Goal: Check status

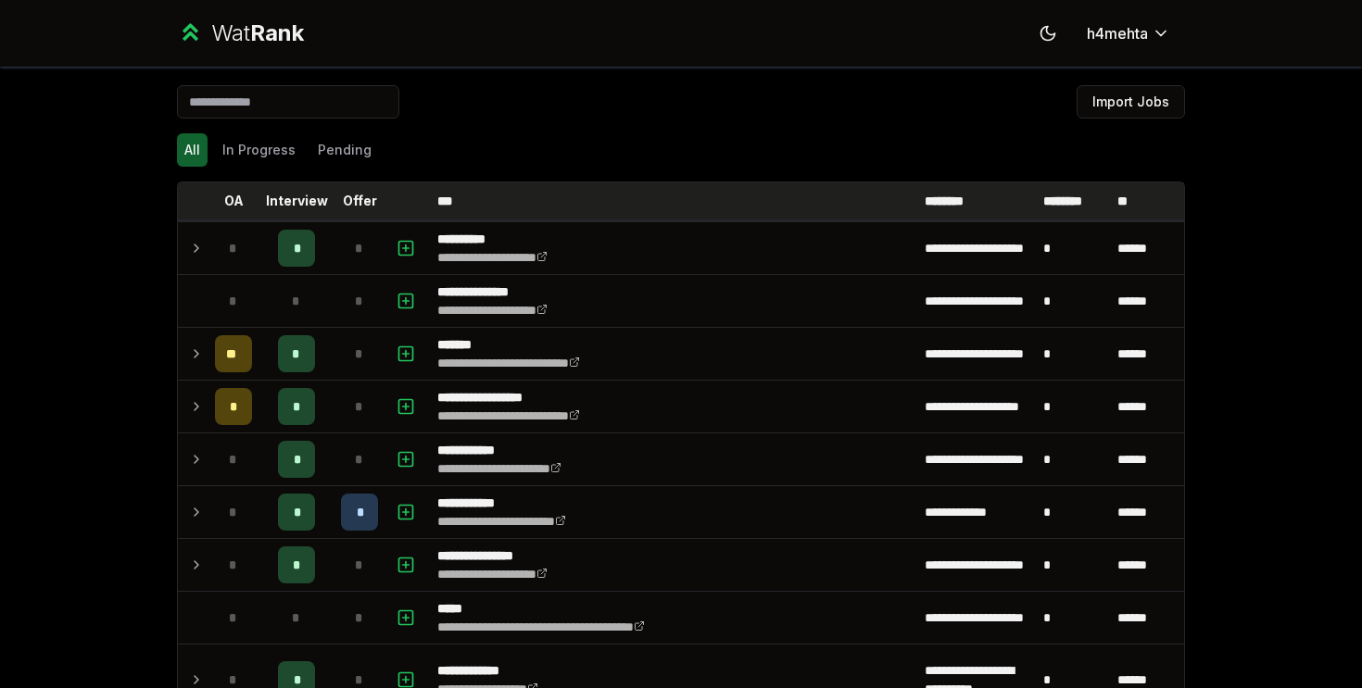
click at [352, 183] on th "Offer" at bounding box center [359, 200] width 52 height 37
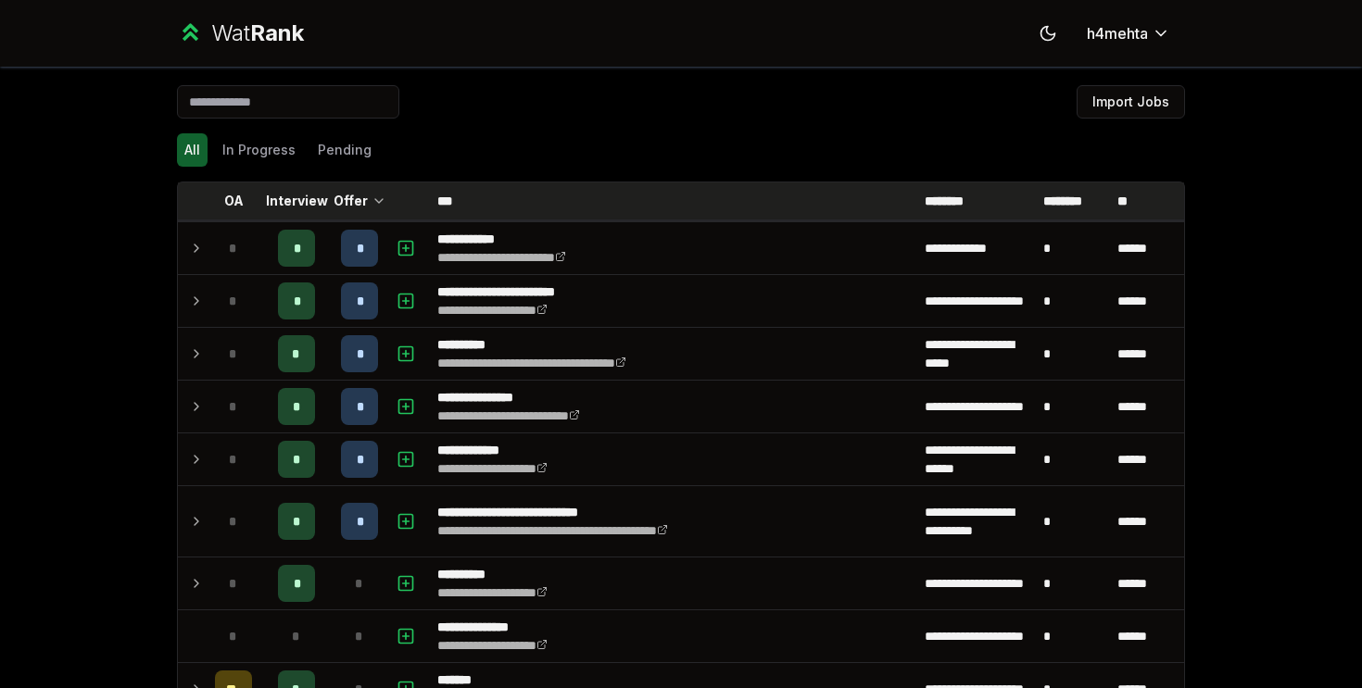
click at [301, 197] on p "Interview" at bounding box center [297, 201] width 62 height 19
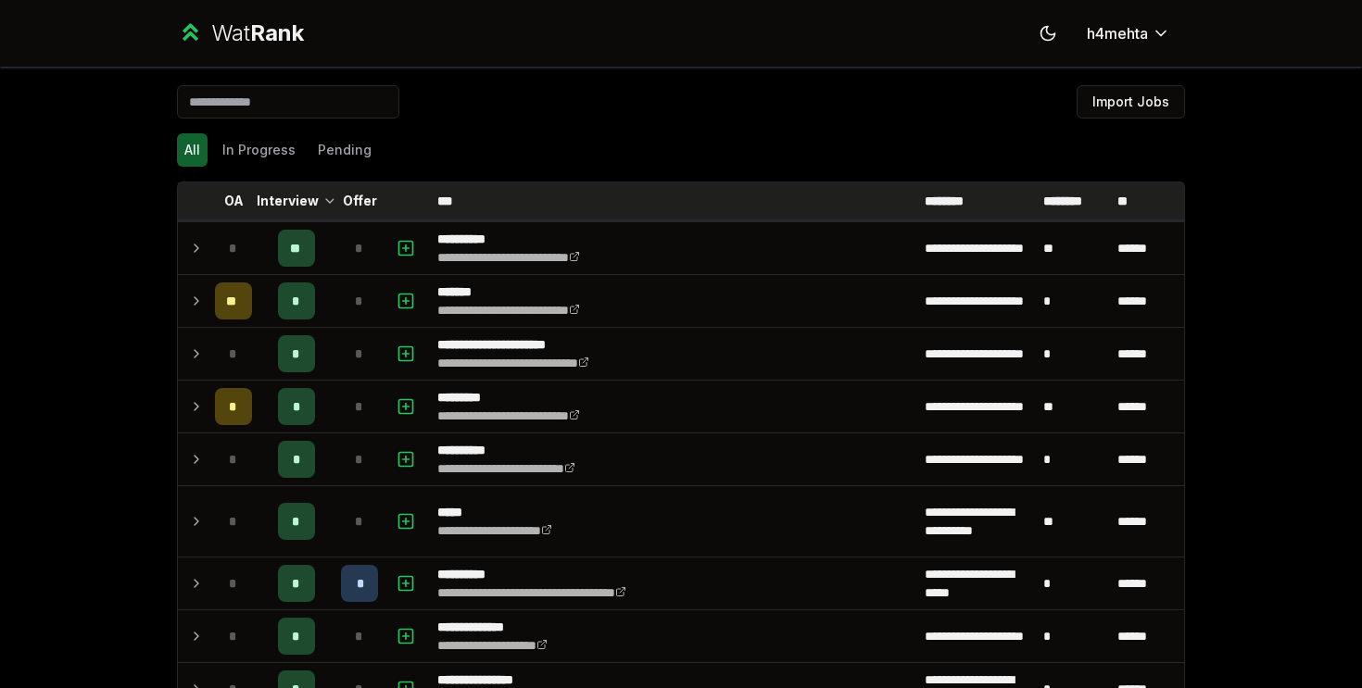
click at [307, 197] on p "Interview" at bounding box center [288, 201] width 62 height 19
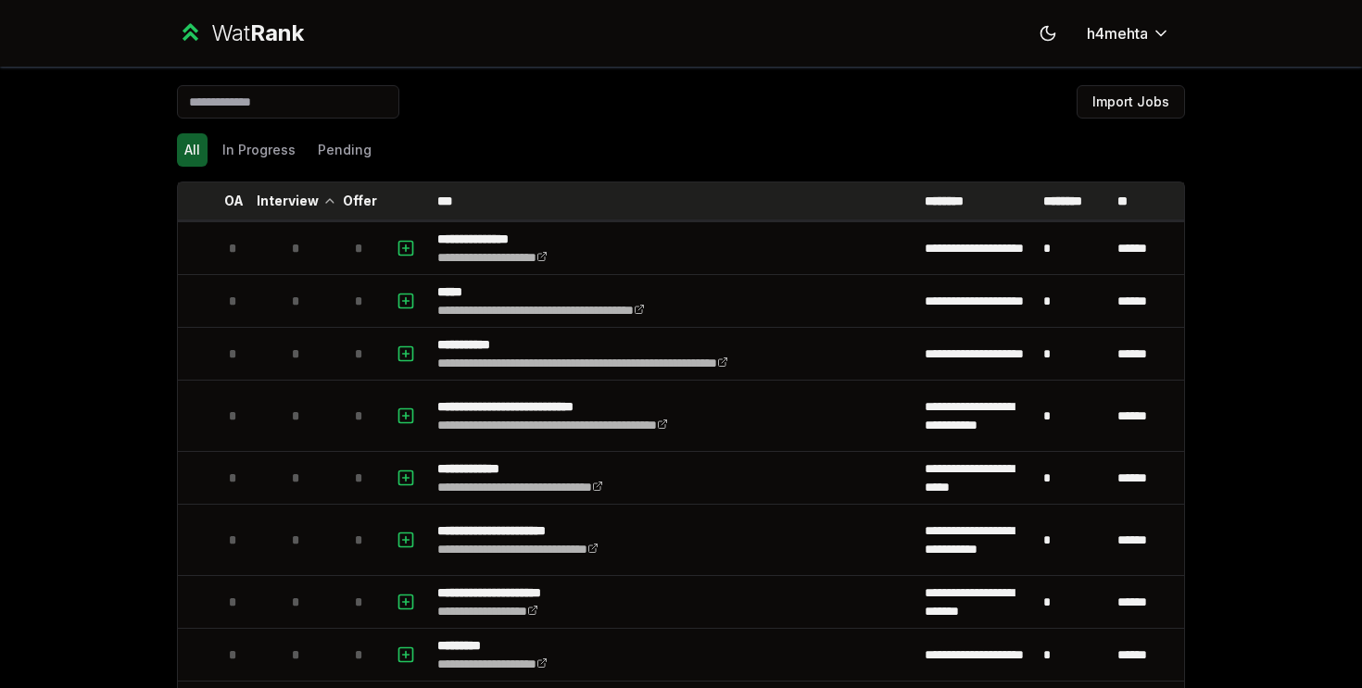
click at [308, 195] on p "Interview" at bounding box center [288, 201] width 62 height 19
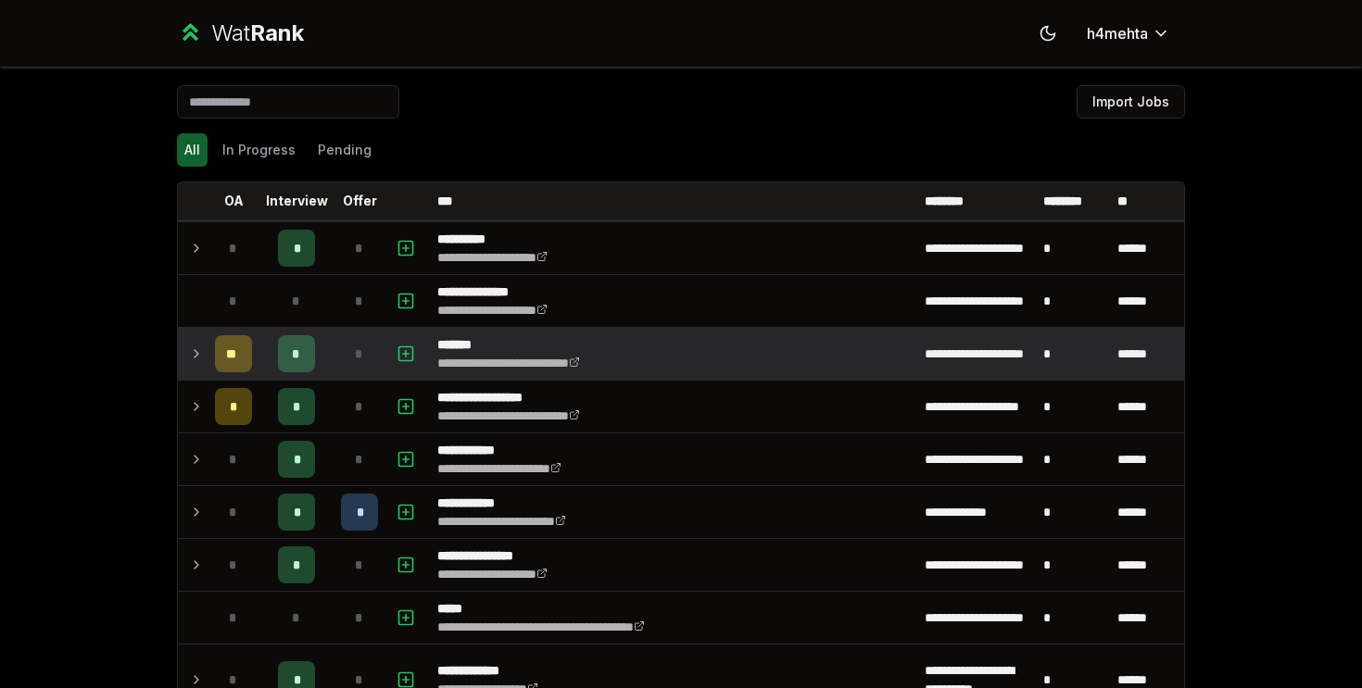
click at [190, 347] on icon at bounding box center [196, 354] width 15 height 22
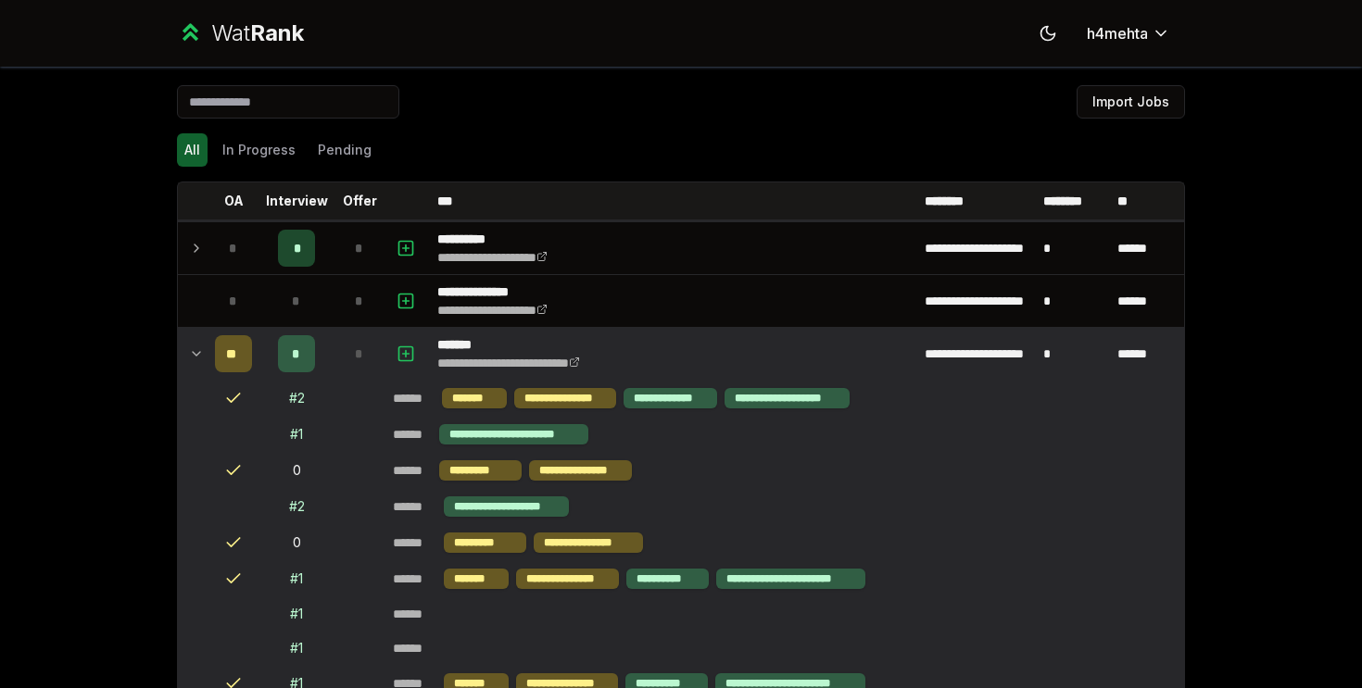
click at [194, 349] on icon at bounding box center [196, 354] width 15 height 22
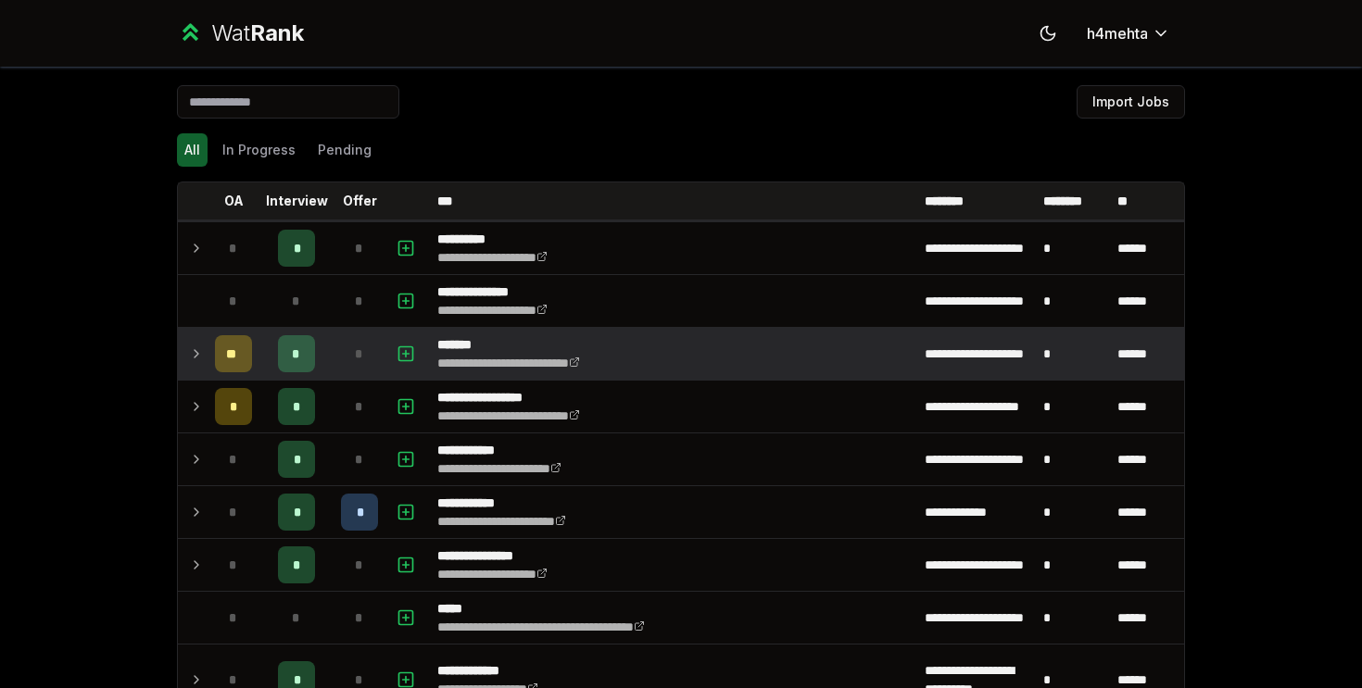
click at [194, 349] on icon at bounding box center [196, 354] width 15 height 22
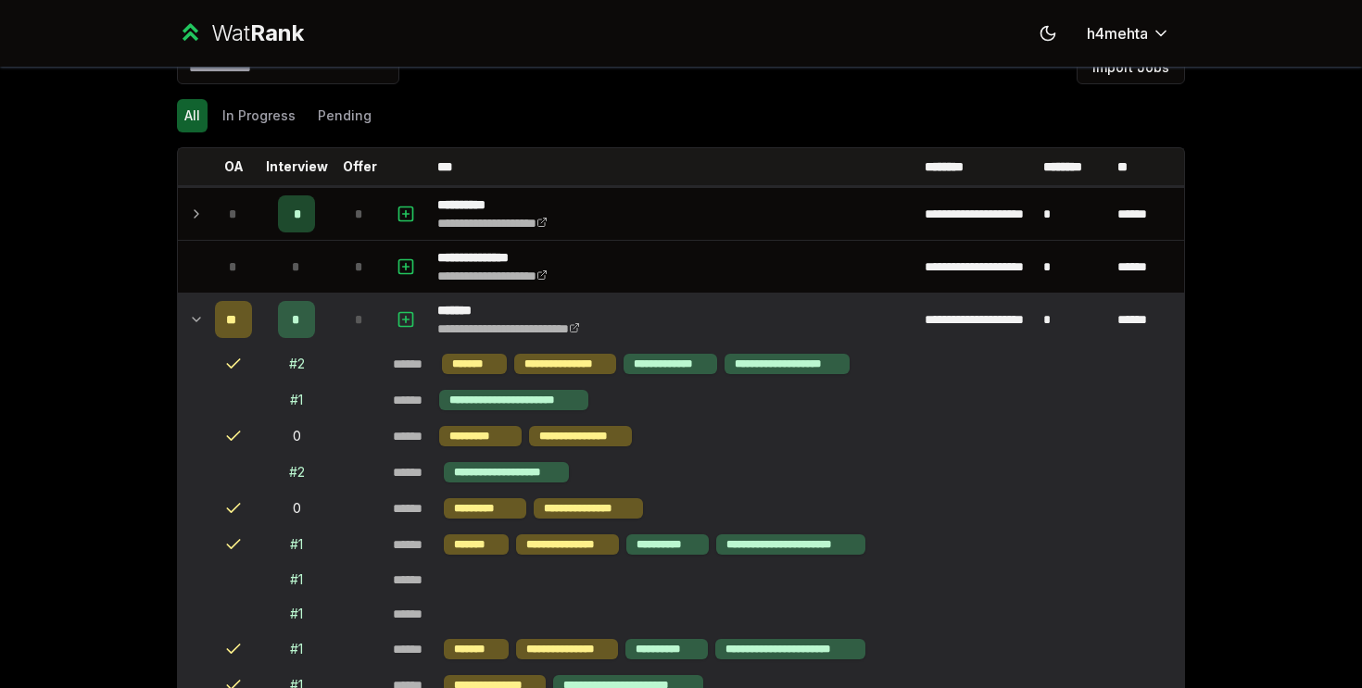
scroll to position [25, 0]
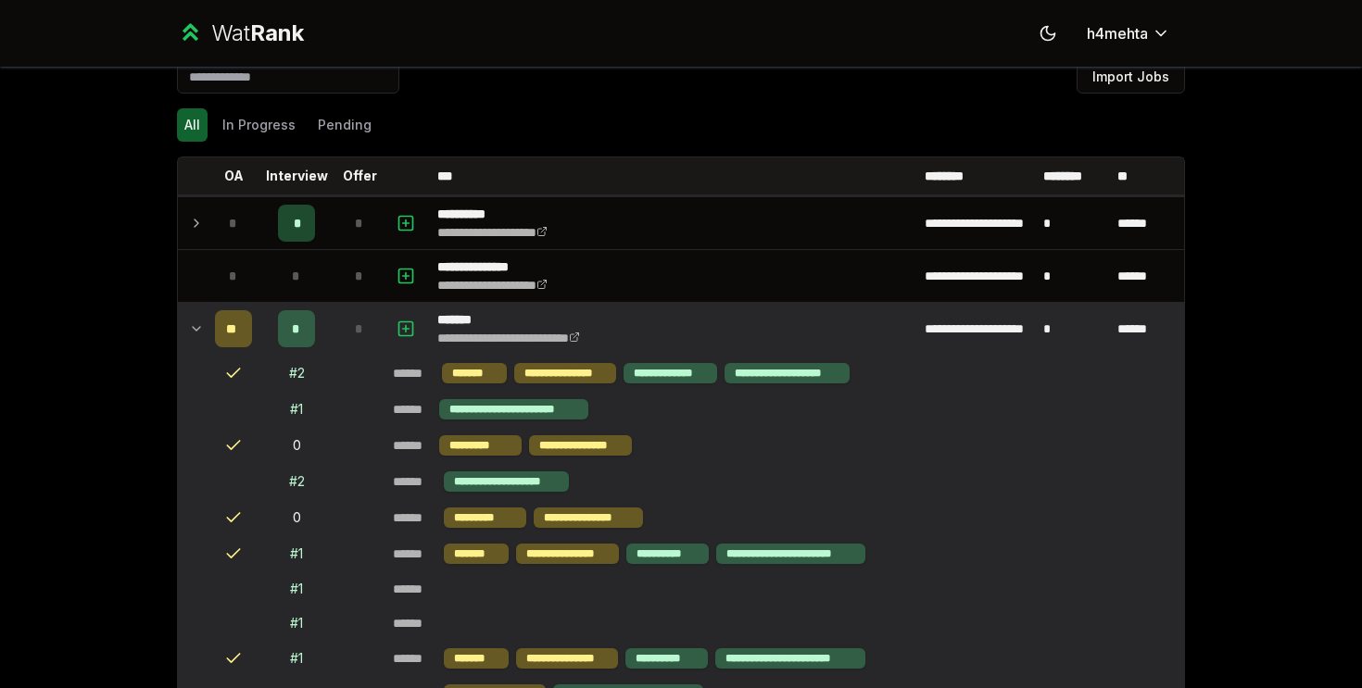
click at [194, 334] on icon at bounding box center [196, 329] width 15 height 22
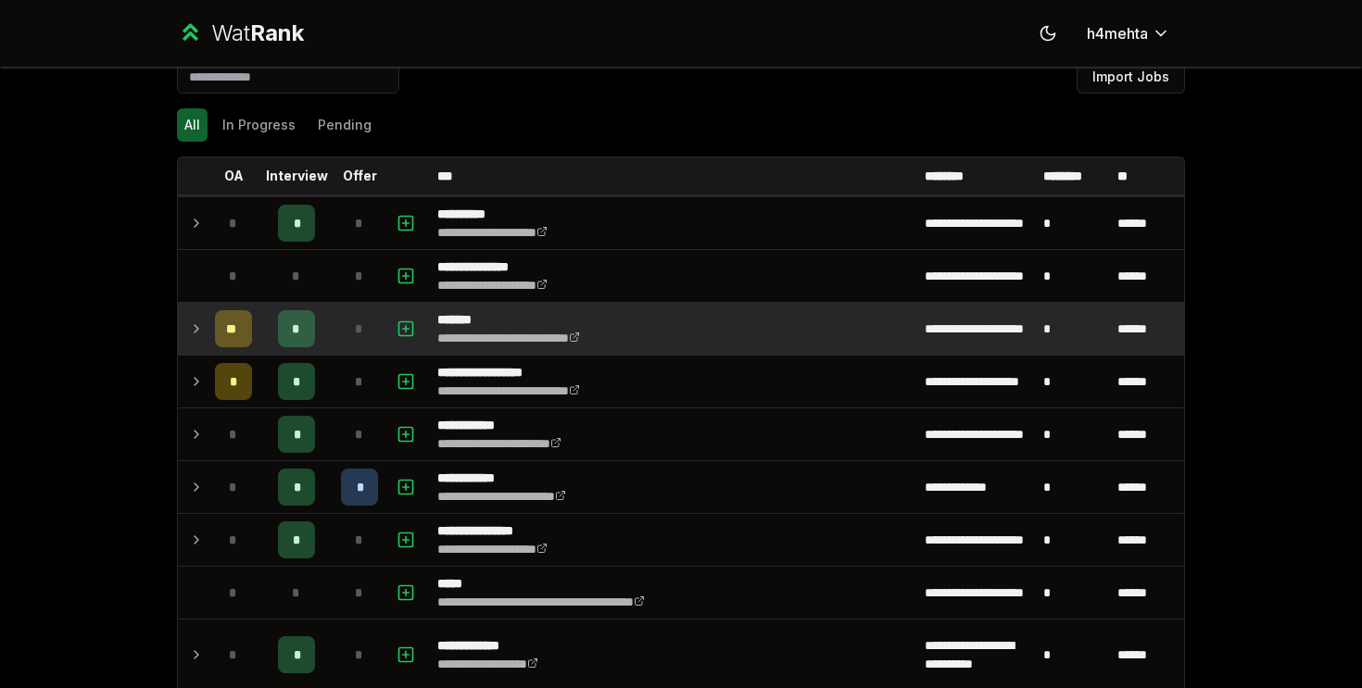
click at [344, 100] on div "Import Jobs" at bounding box center [681, 80] width 1008 height 41
click at [342, 122] on button "Pending" at bounding box center [344, 124] width 69 height 33
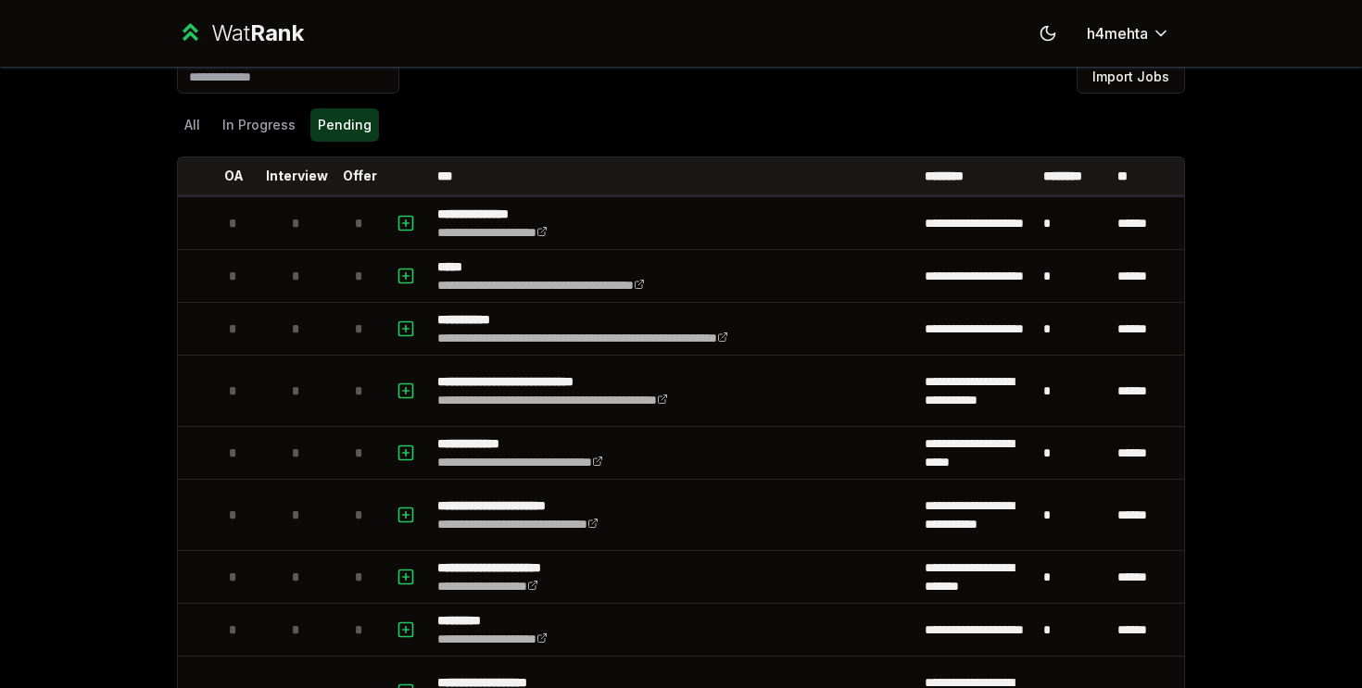
scroll to position [0, 0]
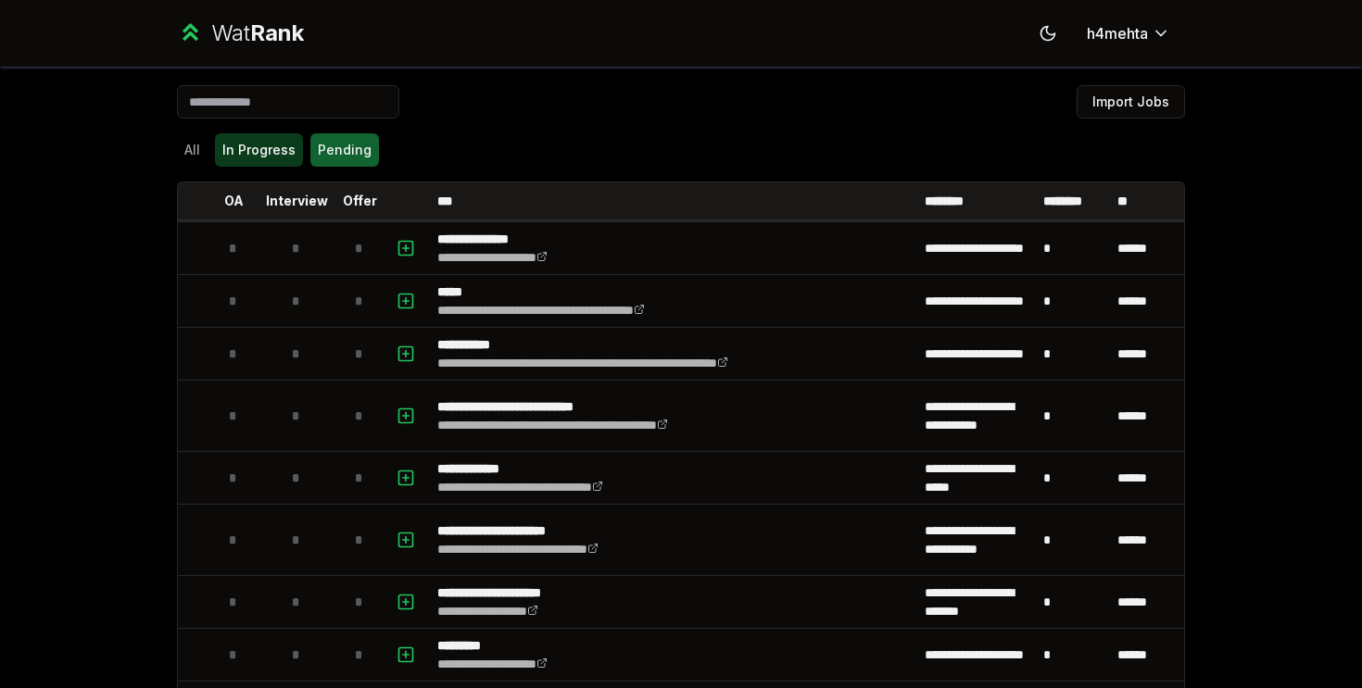
click at [291, 163] on button "In Progress" at bounding box center [259, 149] width 88 height 33
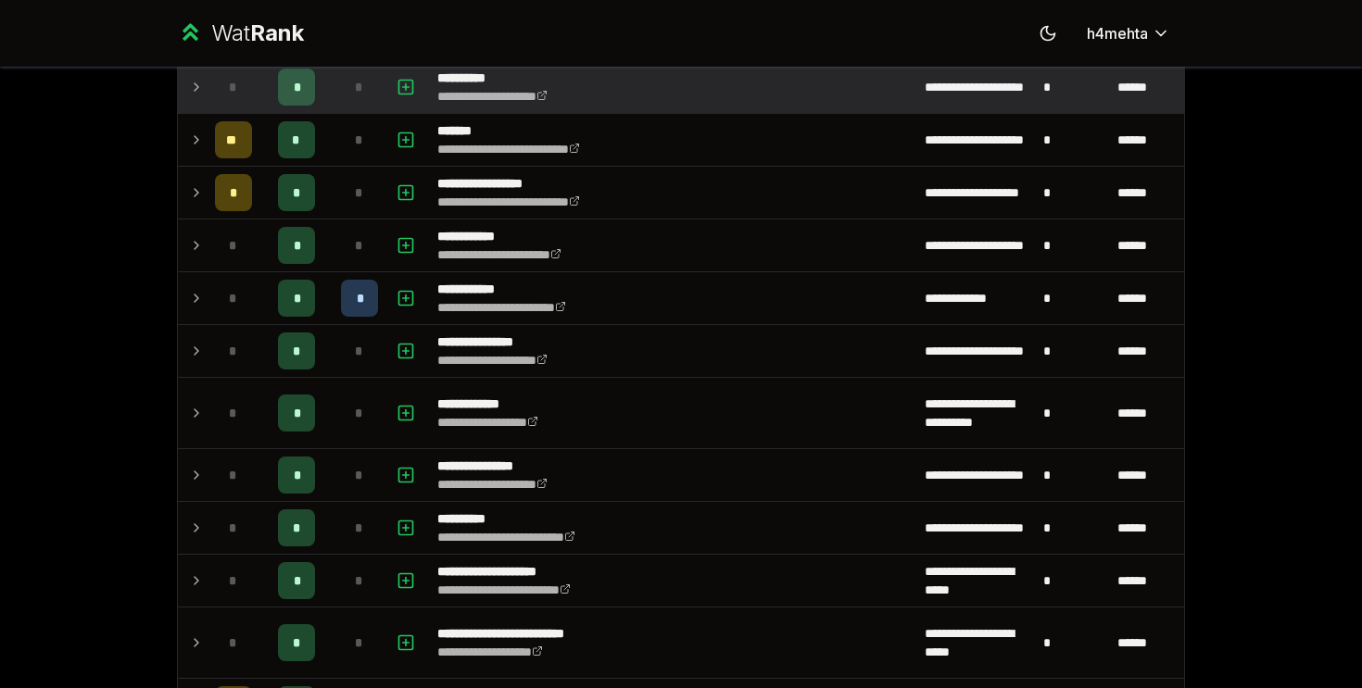
scroll to position [93, 0]
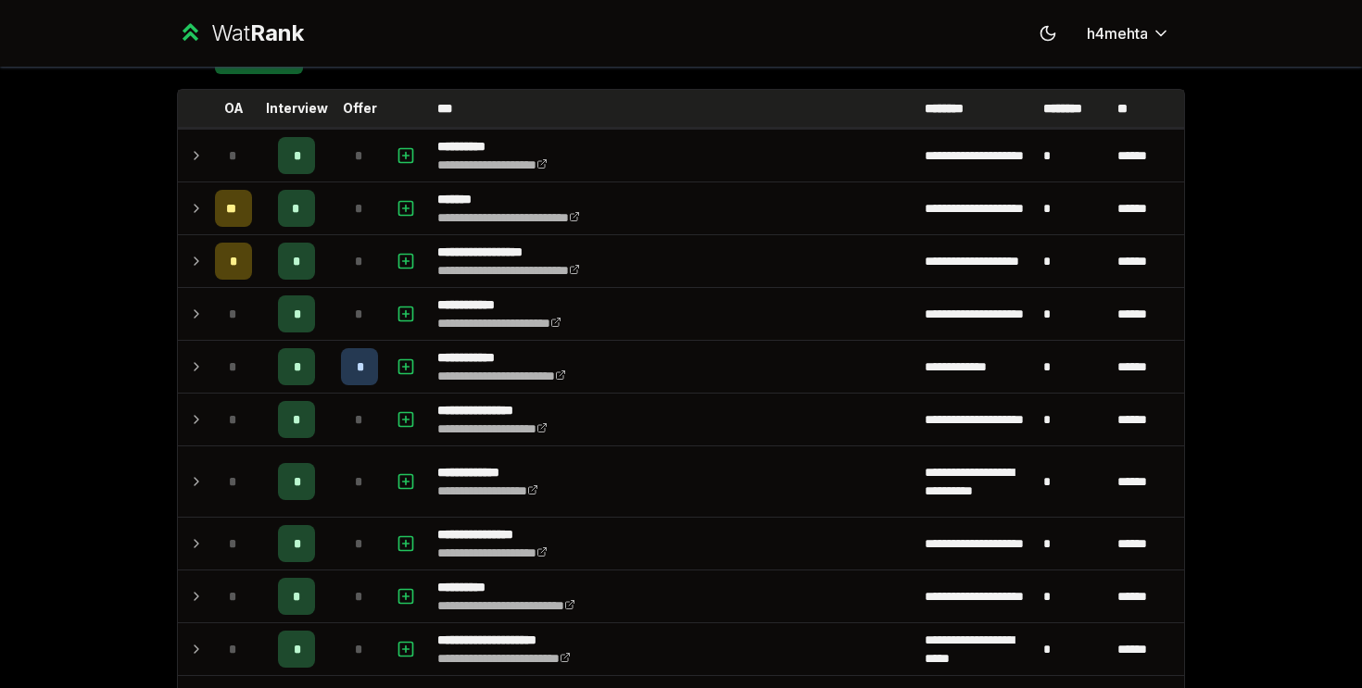
click at [366, 107] on p "Offer" at bounding box center [360, 108] width 34 height 19
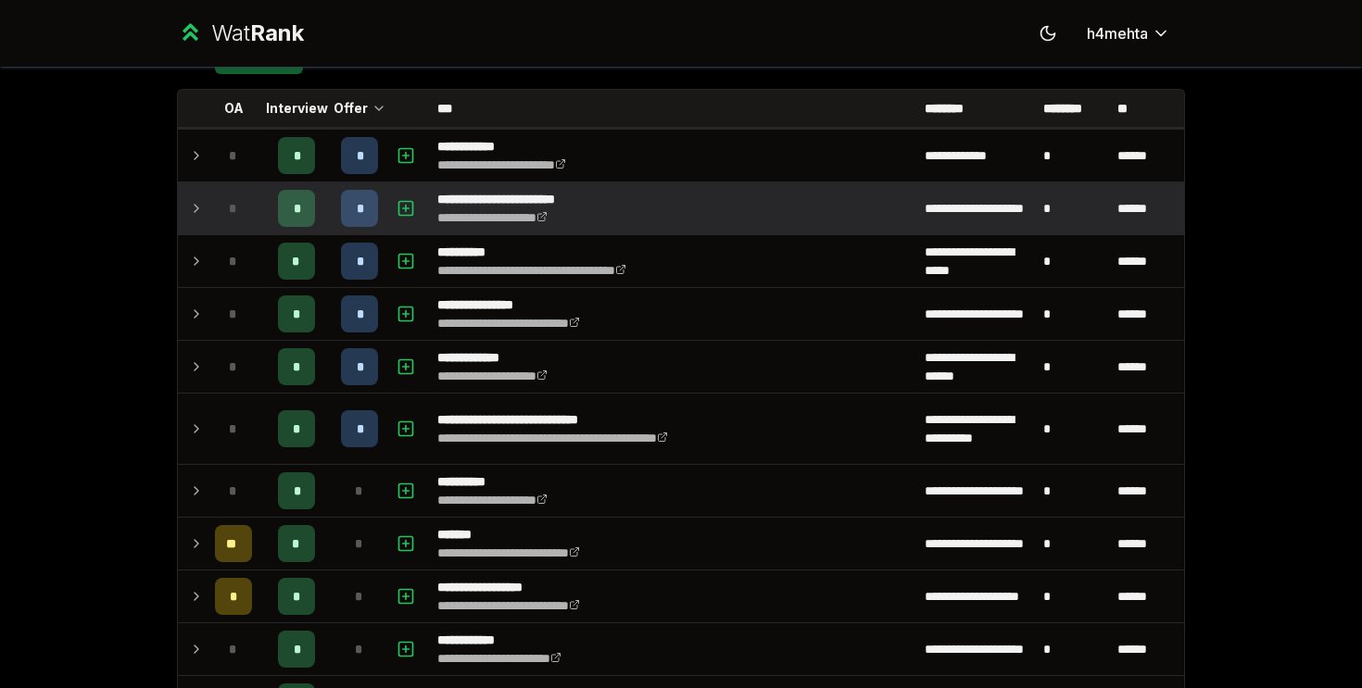
click at [438, 196] on p "**********" at bounding box center [524, 199] width 175 height 19
